Goal: Information Seeking & Learning: Learn about a topic

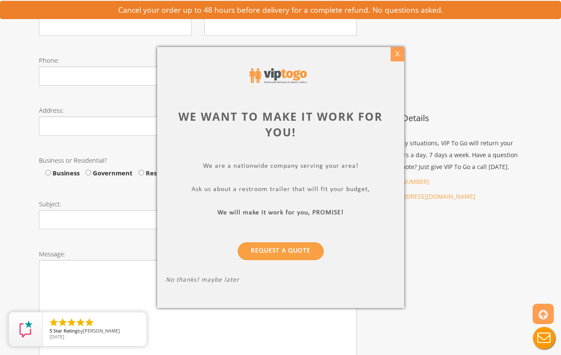
click at [398, 51] on div "X" at bounding box center [397, 54] width 13 height 14
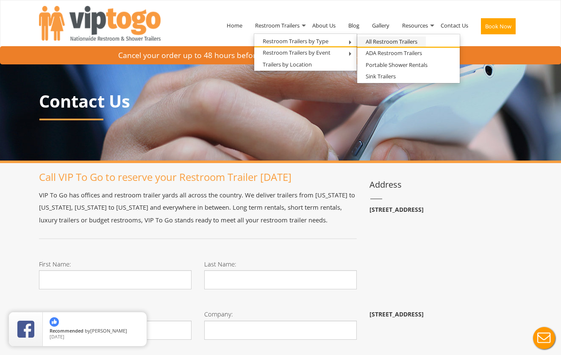
click at [374, 42] on link "All Restroom Trailers" at bounding box center [391, 41] width 69 height 11
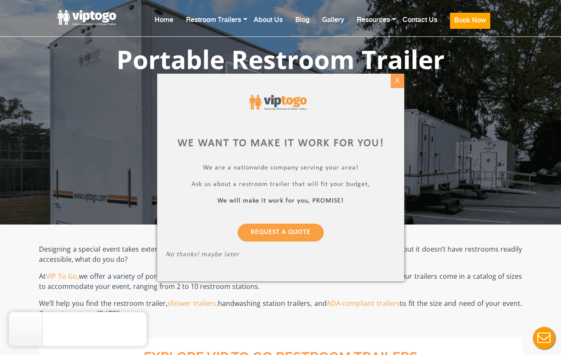
click at [397, 84] on div "X" at bounding box center [397, 81] width 13 height 14
